Goal: Transaction & Acquisition: Purchase product/service

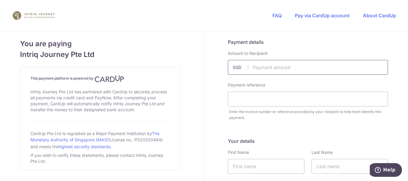
click at [265, 68] on input "text" at bounding box center [308, 67] width 160 height 15
click at [264, 68] on input "text" at bounding box center [308, 67] width 160 height 15
type input "17860.00"
click at [264, 104] on input "text" at bounding box center [308, 99] width 160 height 15
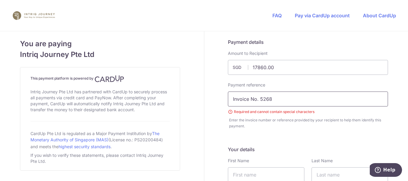
click at [256, 100] on input "Invoice No. 5268" at bounding box center [308, 99] width 160 height 15
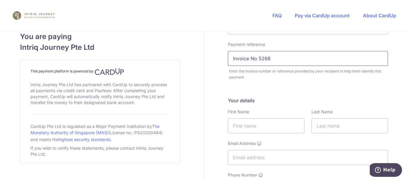
scroll to position [42, 0]
type input "Invoice No 5268"
click at [254, 129] on input "text" at bounding box center [266, 124] width 76 height 15
click at [254, 128] on input "T" at bounding box center [266, 124] width 76 height 15
type input "[PERSON_NAME]"
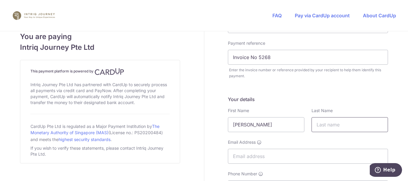
click at [331, 127] on input "text" at bounding box center [350, 124] width 76 height 15
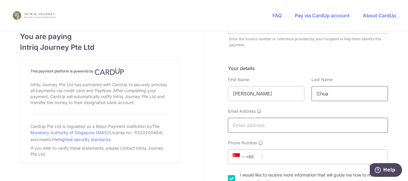
type input "Chua"
click at [272, 126] on input "Email Address" at bounding box center [308, 125] width 160 height 15
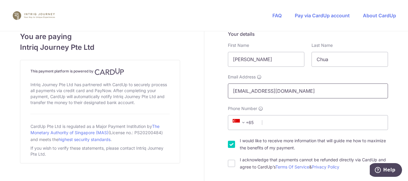
scroll to position [108, 0]
type input "[EMAIL_ADDRESS][DOMAIN_NAME]"
click at [269, 127] on input "Phone Number" at bounding box center [308, 122] width 160 height 15
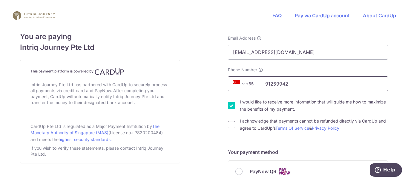
type input "91259942"
click at [228, 125] on input "I acknowledge that payments cannot be refunded directly via CardUp and agree to…" at bounding box center [231, 124] width 7 height 7
checkbox input "true"
click at [230, 108] on input "I would like to receive more information that will guide me how to maximize the…" at bounding box center [231, 105] width 7 height 7
checkbox input "false"
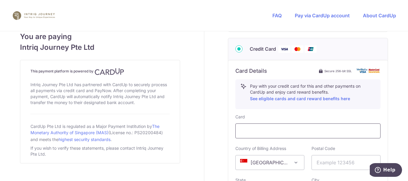
scroll to position [318, 0]
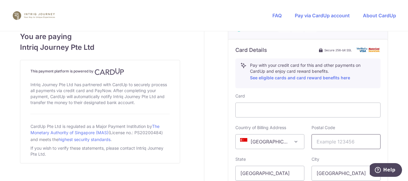
click at [329, 140] on input "text" at bounding box center [346, 141] width 69 height 15
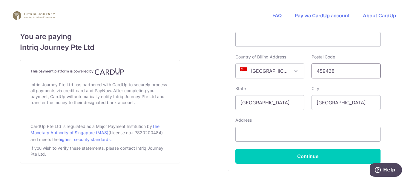
scroll to position [391, 0]
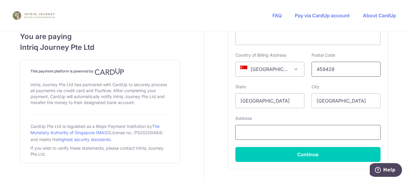
type input "459428"
click at [302, 132] on input "text" at bounding box center [307, 132] width 145 height 15
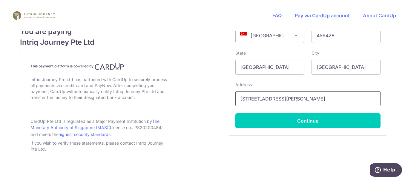
scroll to position [430, 0]
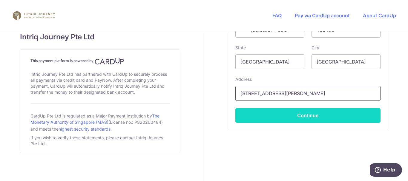
type input "[STREET_ADDRESS][PERSON_NAME]"
click at [307, 115] on button "Continue" at bounding box center [307, 115] width 145 height 15
type input "**** 2615"
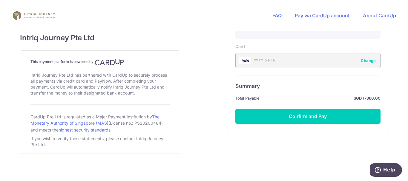
scroll to position [368, 0]
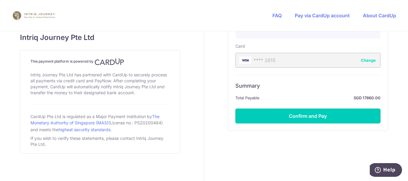
click at [307, 115] on button "Confirm and Pay" at bounding box center [307, 116] width 145 height 15
